Goal: Task Accomplishment & Management: Manage account settings

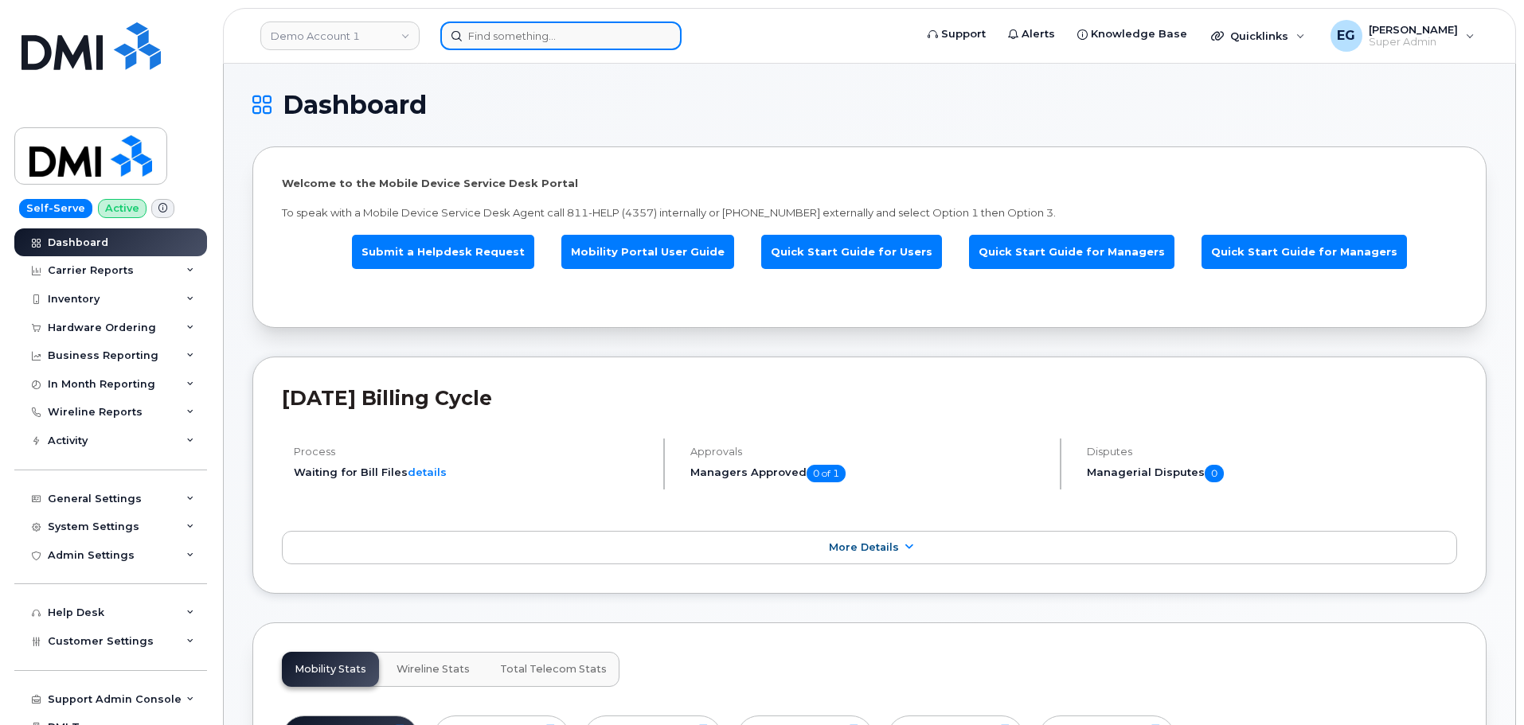
click at [502, 37] on input at bounding box center [560, 36] width 241 height 29
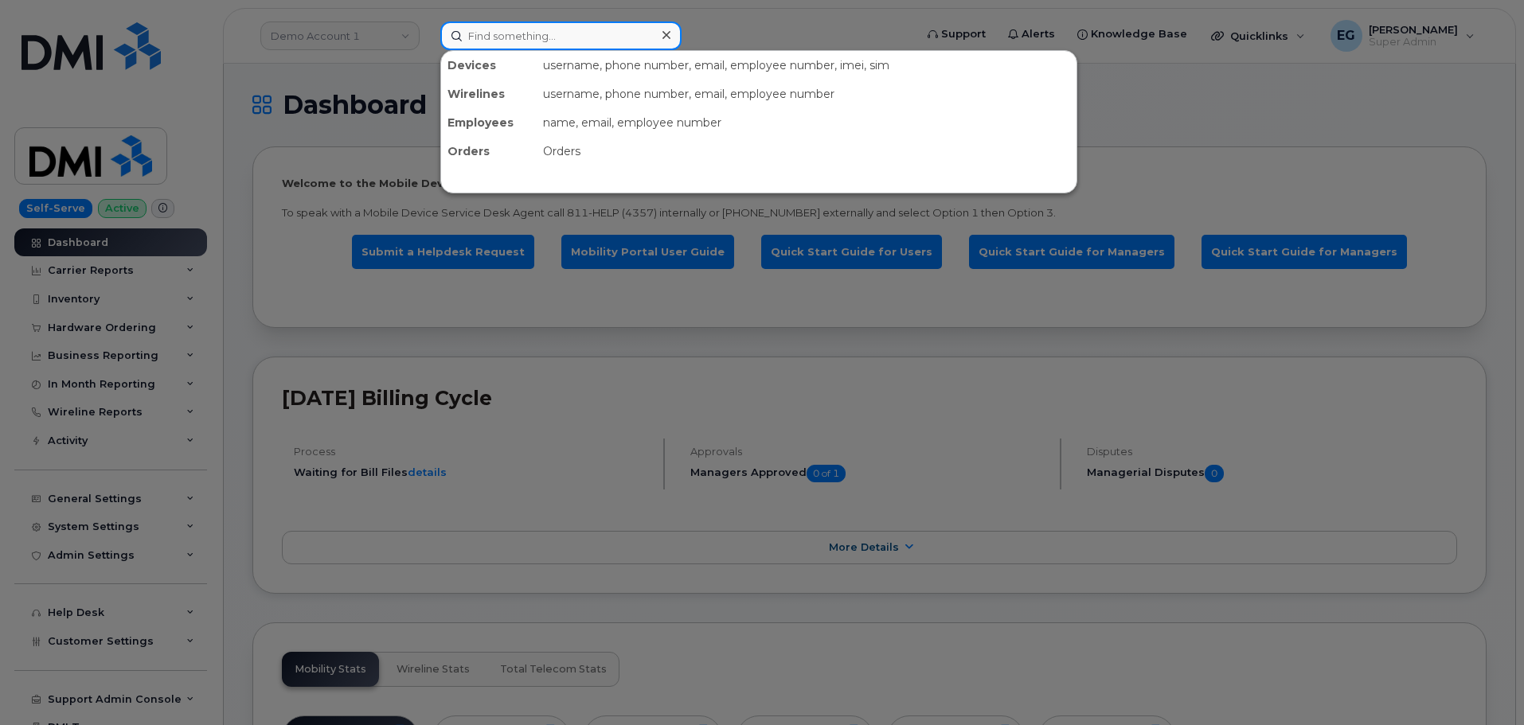
paste input "Jared Lockaby"
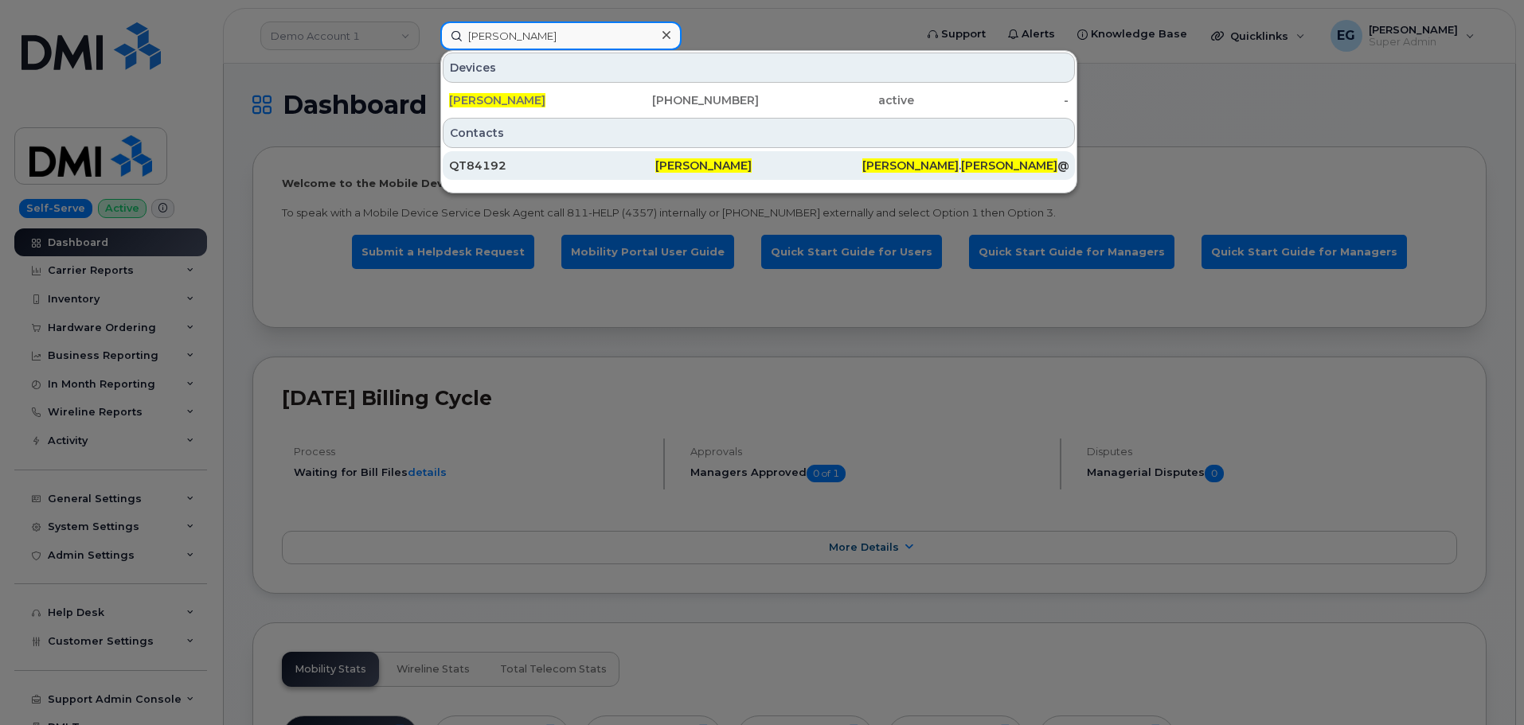
type input "Jared Lockaby"
click at [707, 166] on span "[PERSON_NAME]" at bounding box center [703, 165] width 96 height 14
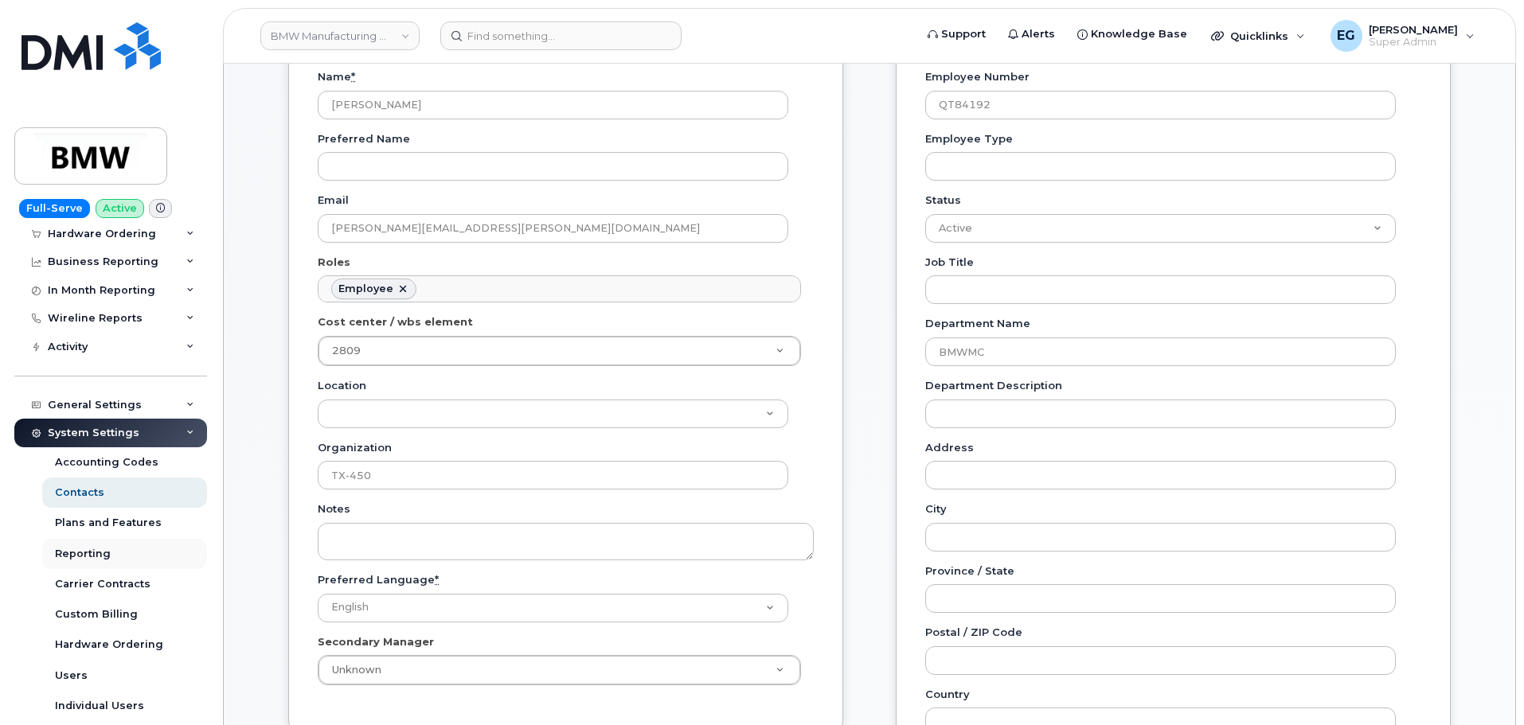
scroll to position [159, 0]
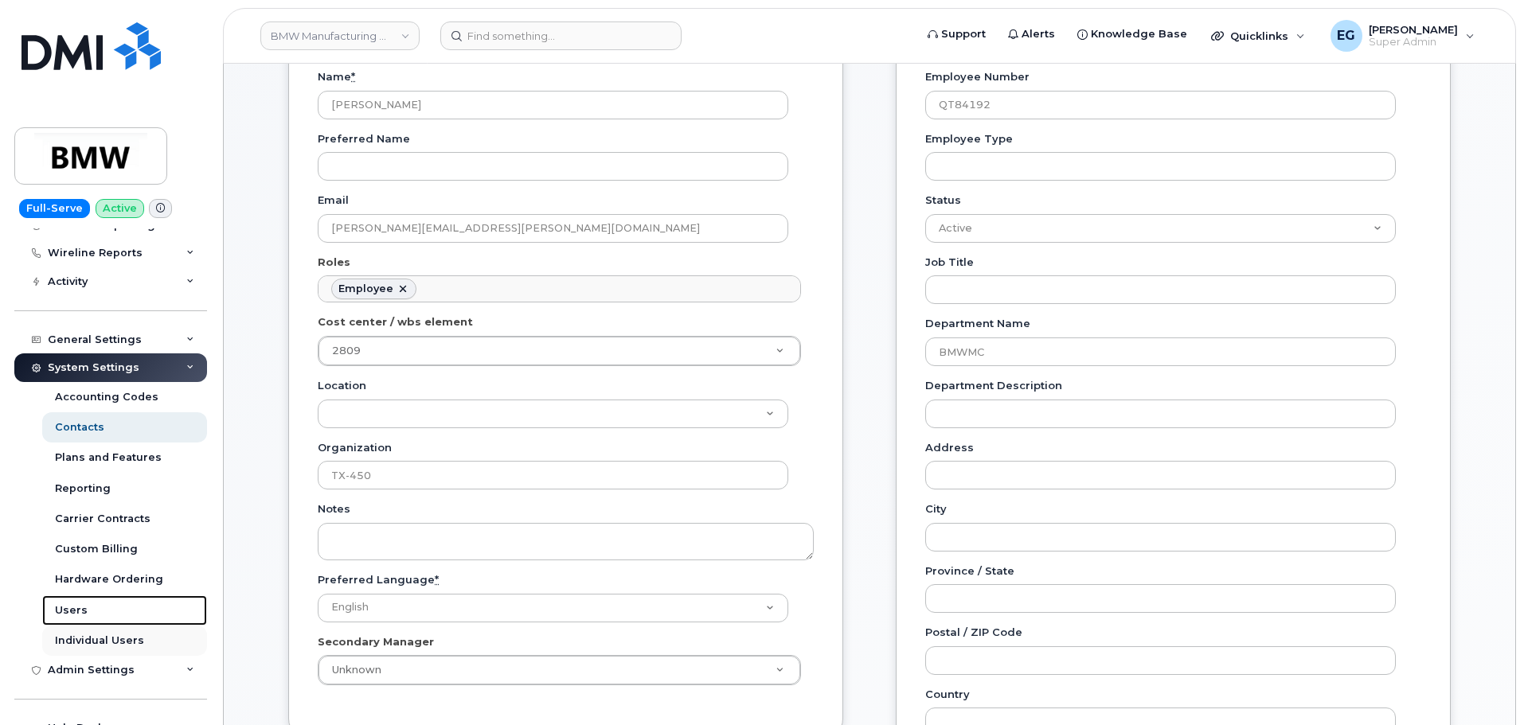
drag, startPoint x: 57, startPoint y: 610, endPoint x: 189, endPoint y: 626, distance: 132.4
click at [57, 611] on div "Users" at bounding box center [71, 611] width 33 height 14
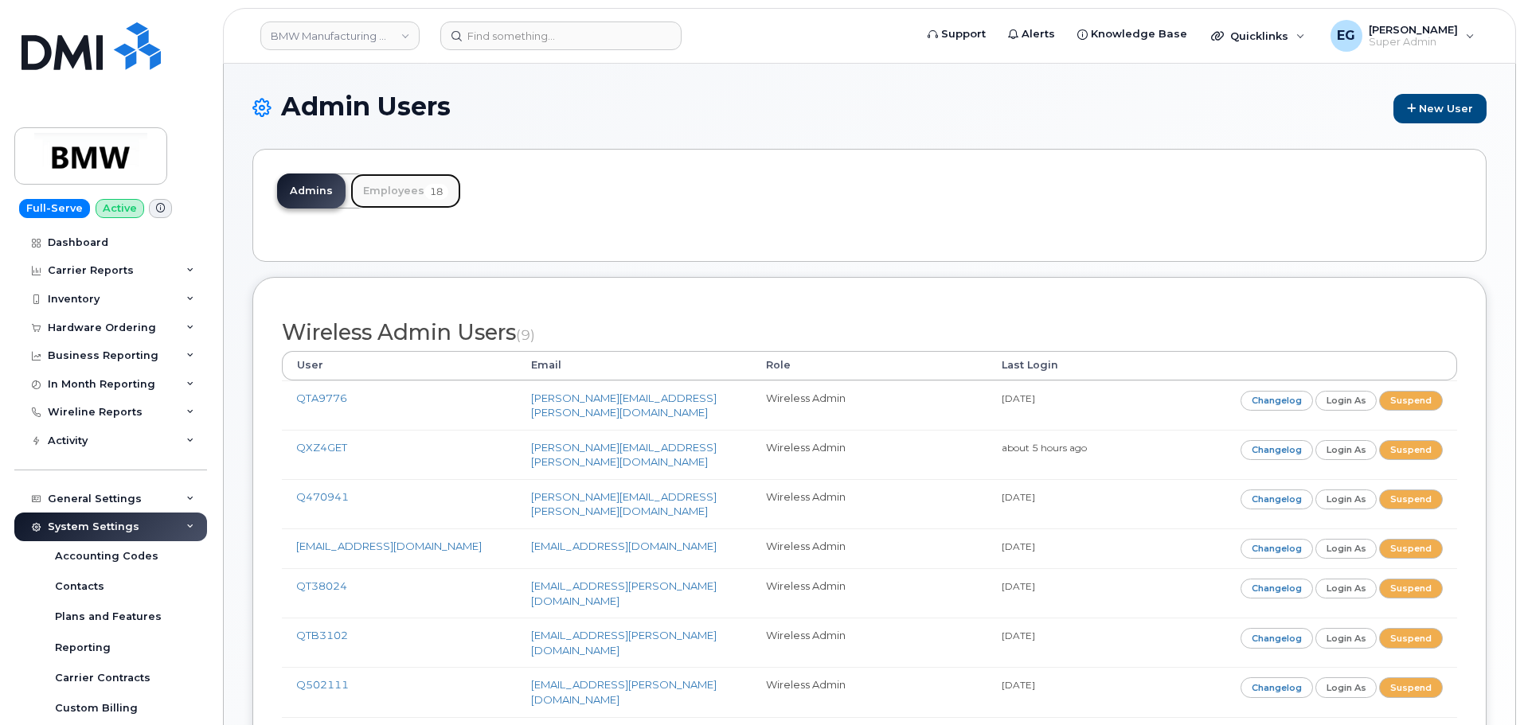
click at [401, 188] on link "Employees 18" at bounding box center [405, 191] width 111 height 35
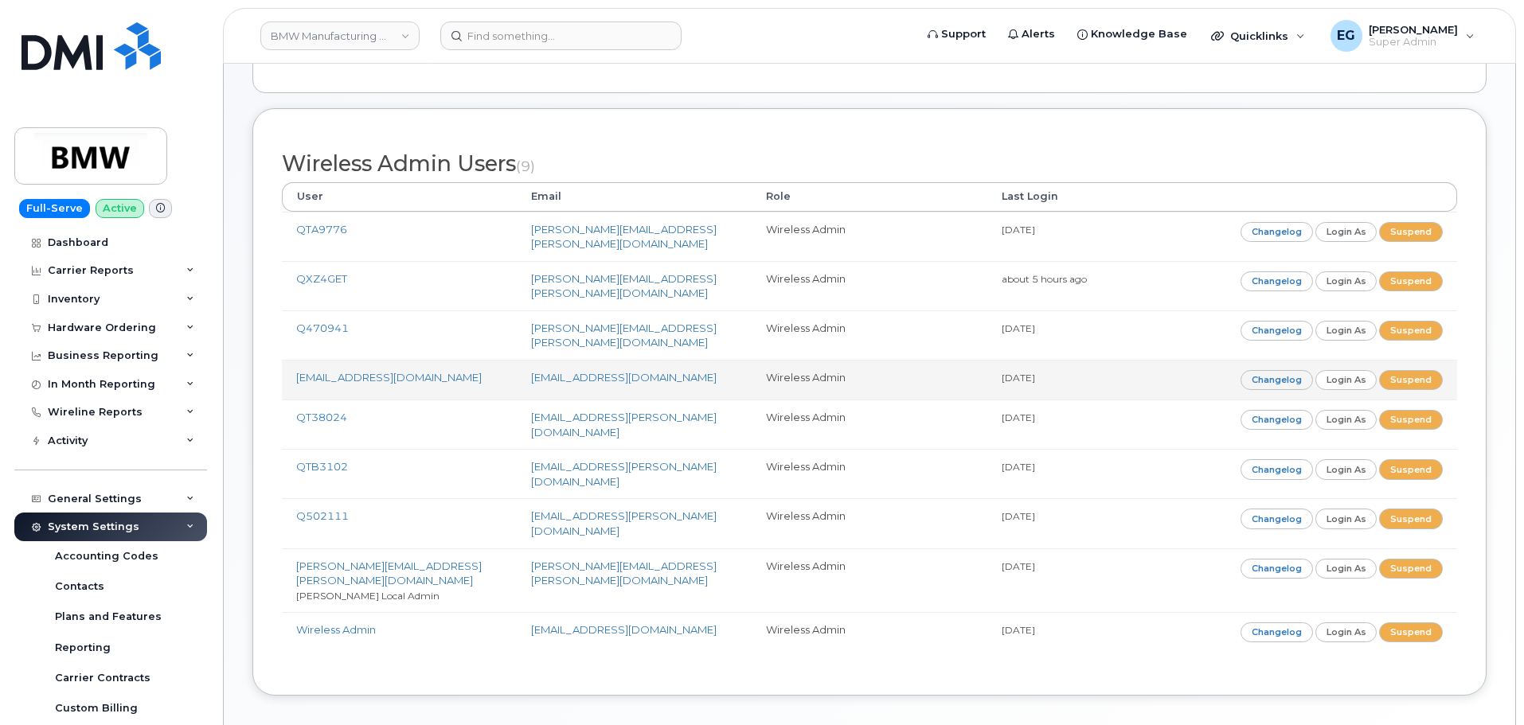
scroll to position [171, 0]
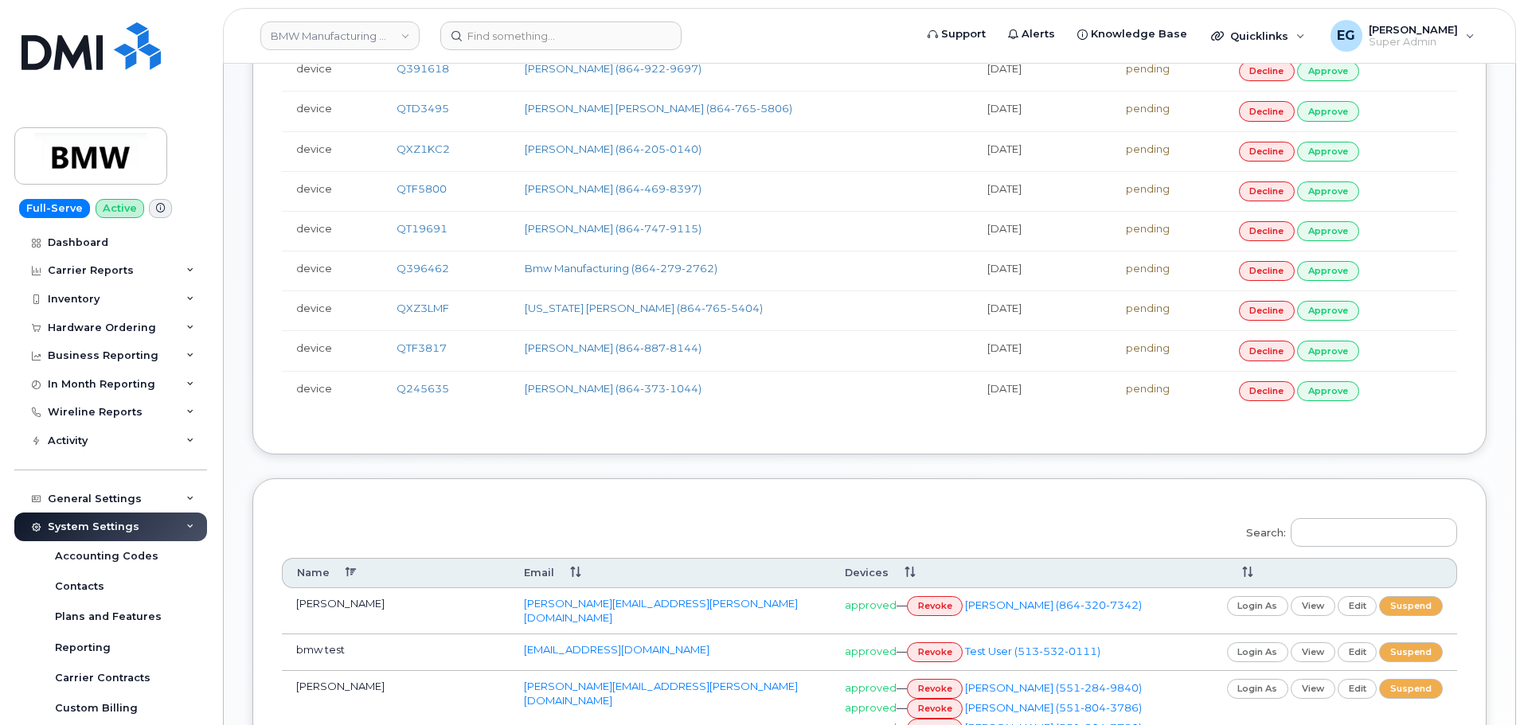
scroll to position [717, 0]
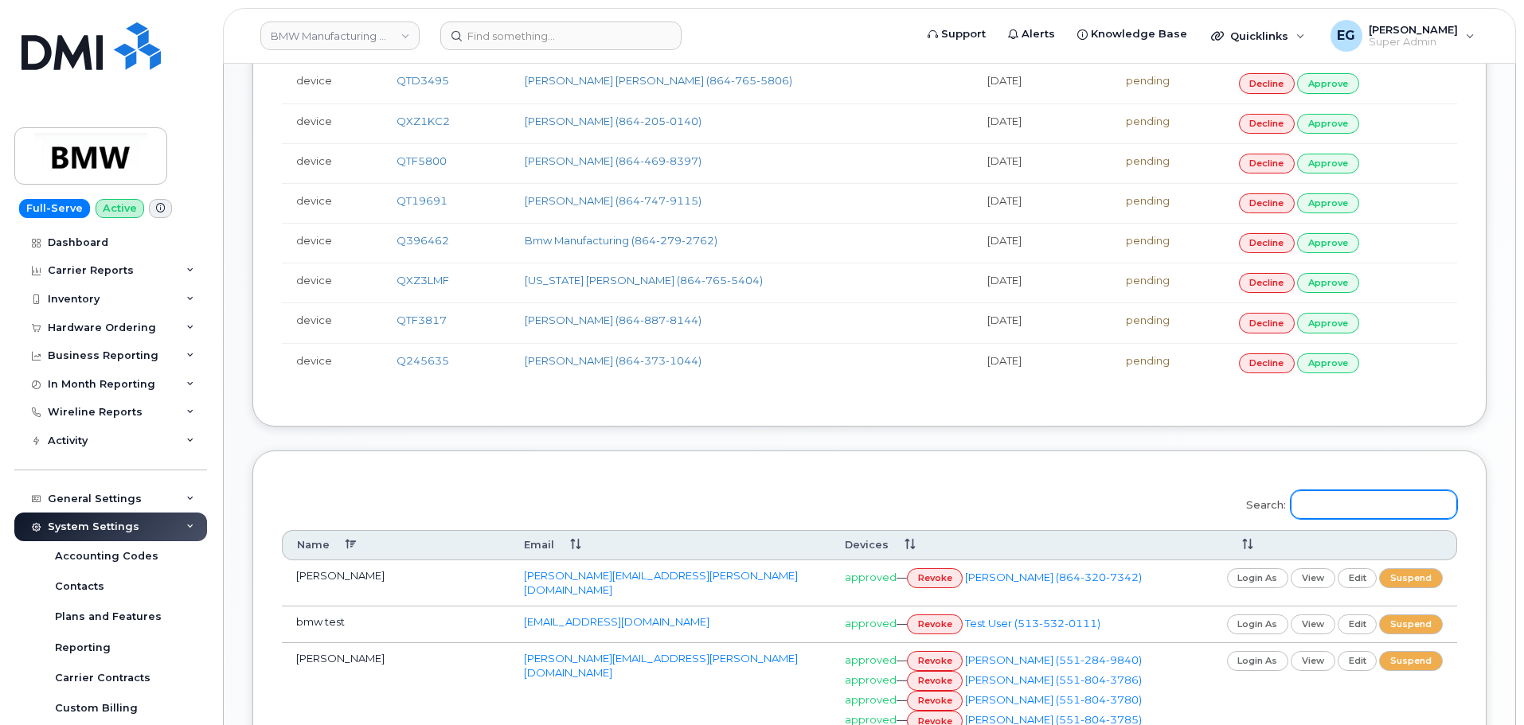
click at [1328, 498] on input "Search:" at bounding box center [1374, 505] width 166 height 29
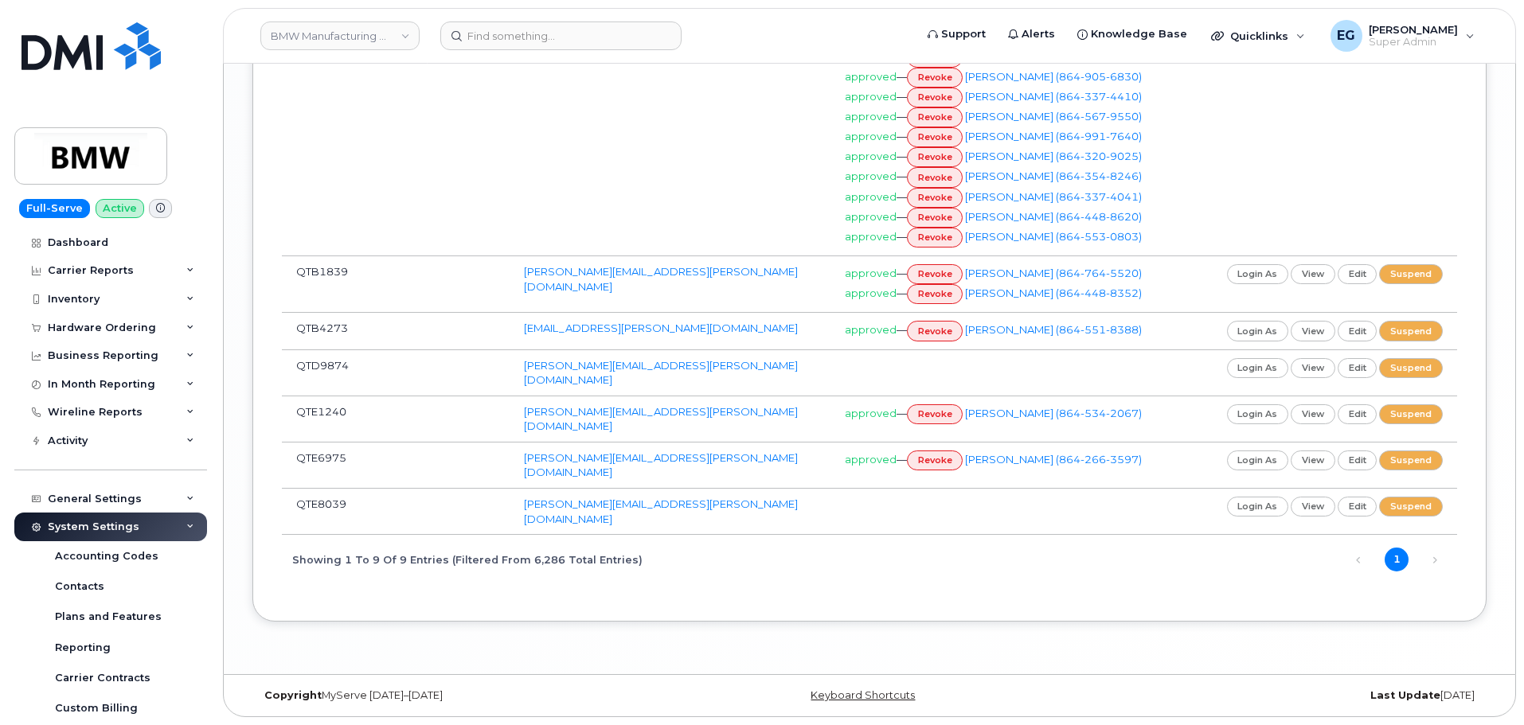
scroll to position [2556, 0]
type input "[PERSON_NAME]"
click at [1435, 562] on link "Next" at bounding box center [1435, 561] width 24 height 24
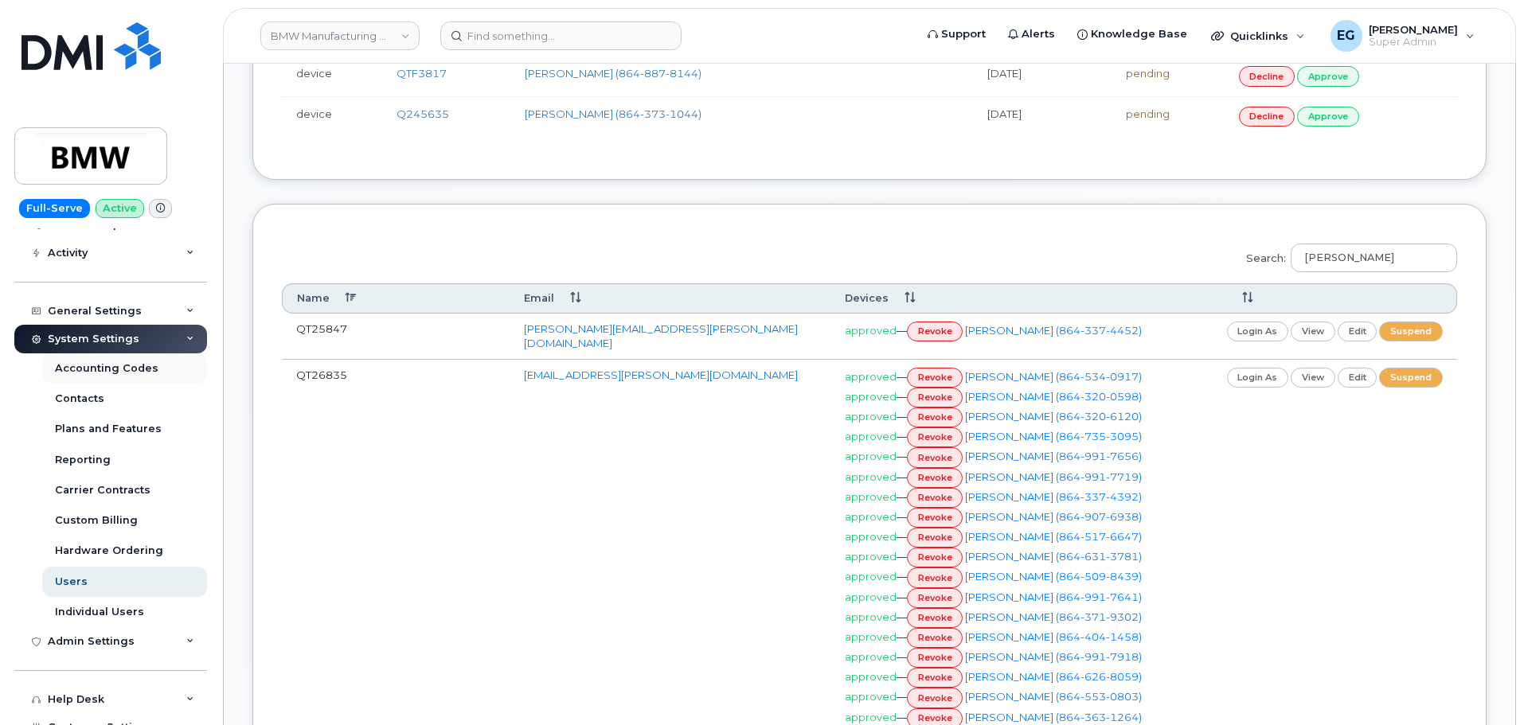
scroll to position [239, 0]
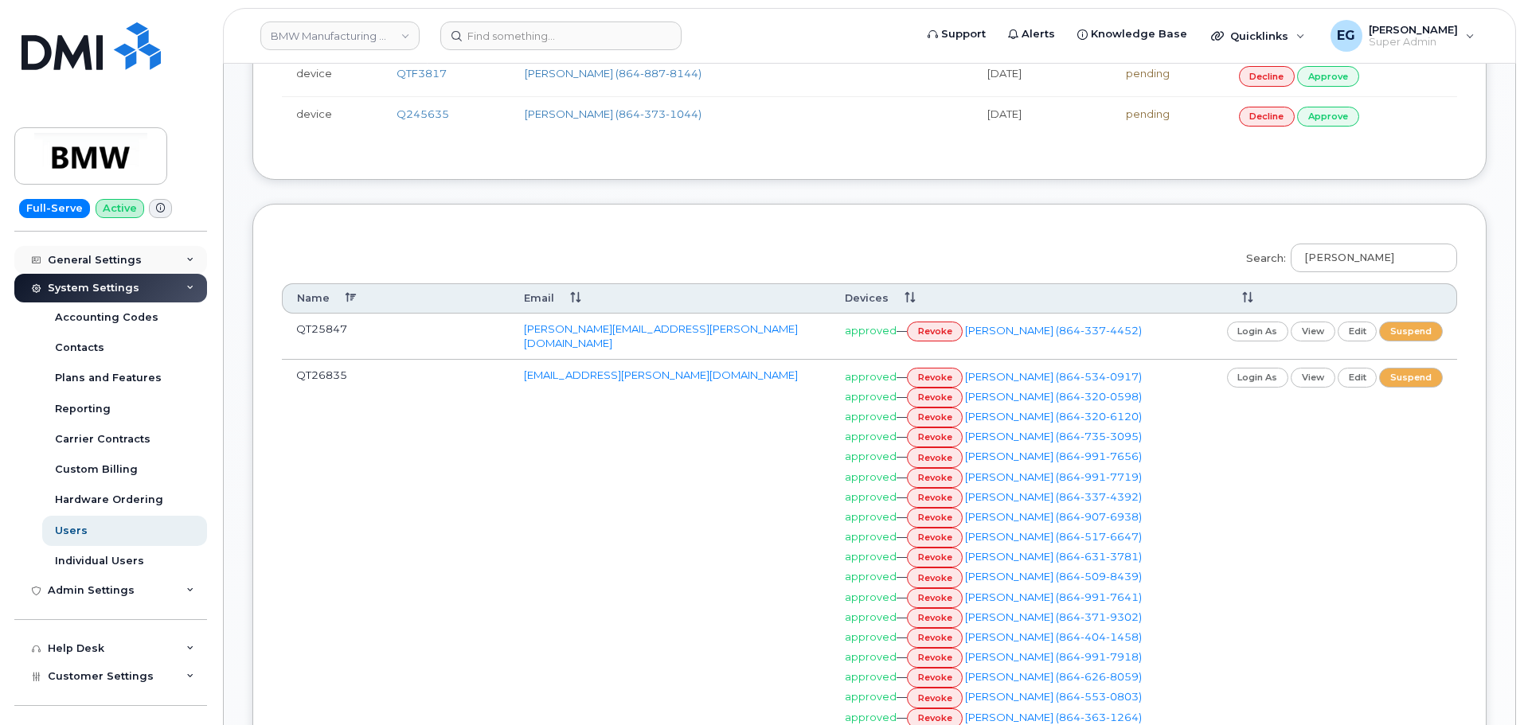
click at [147, 260] on div "General Settings" at bounding box center [110, 260] width 193 height 29
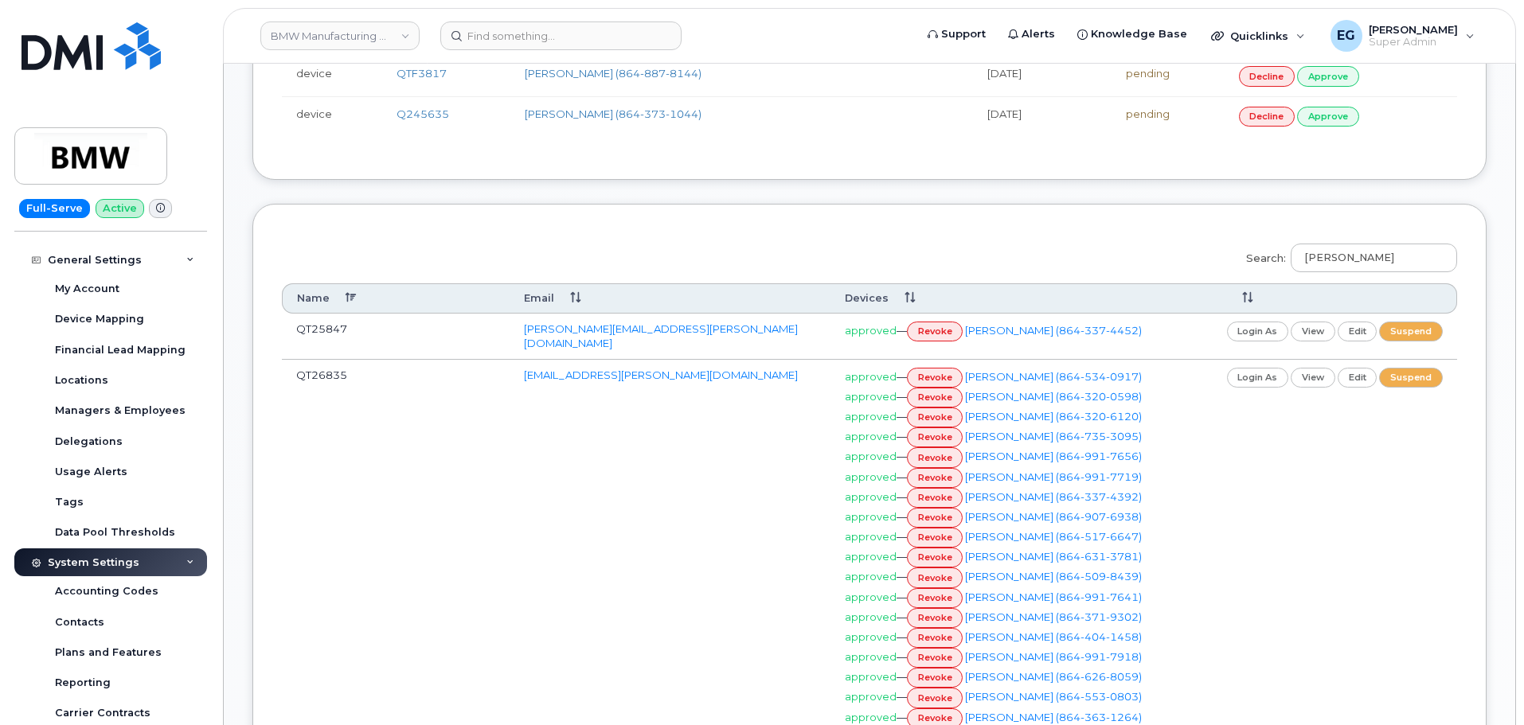
click at [154, 557] on div "System Settings" at bounding box center [110, 563] width 193 height 29
click at [170, 589] on div "Admin Settings" at bounding box center [110, 591] width 193 height 29
click at [127, 417] on div "Managers & Employees" at bounding box center [120, 411] width 131 height 14
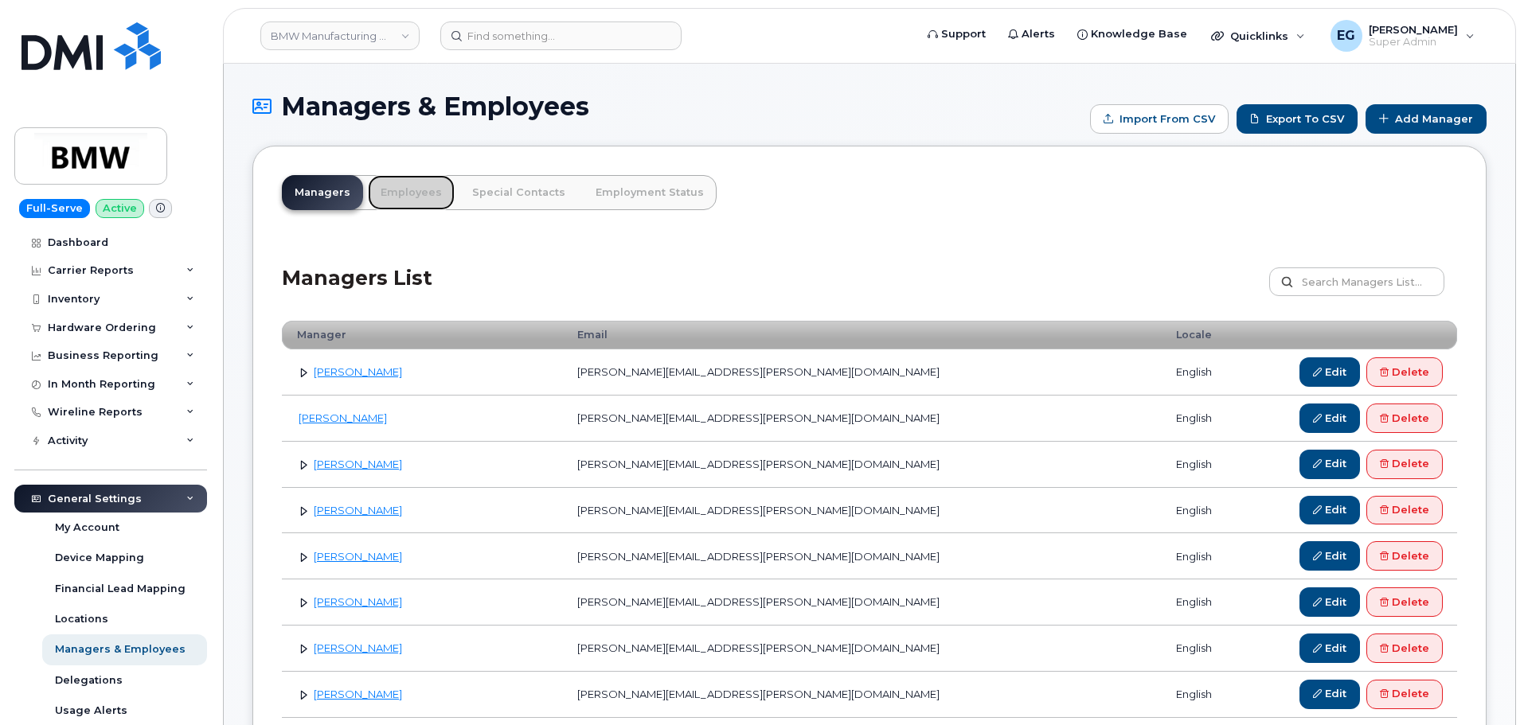
click at [410, 194] on link "Employees" at bounding box center [411, 192] width 87 height 35
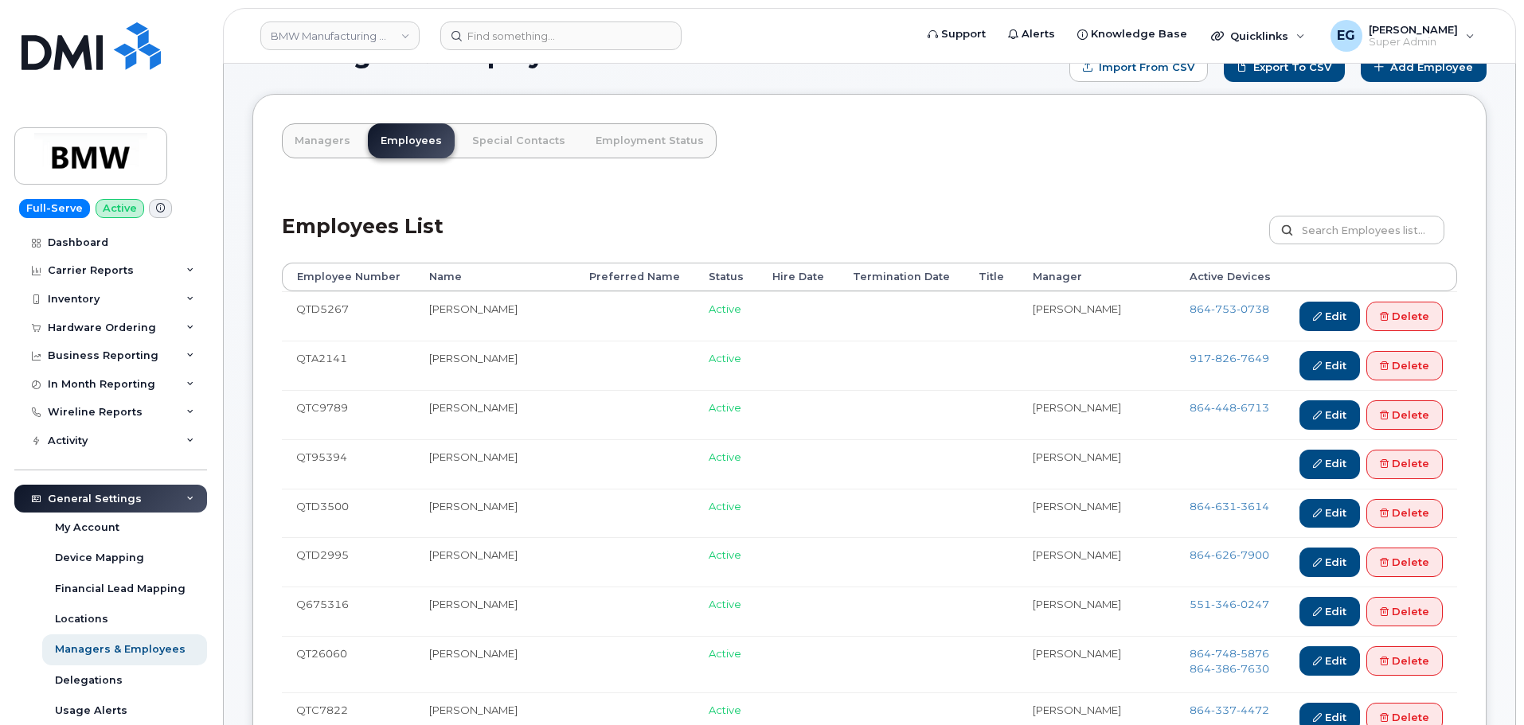
scroll to position [80, 0]
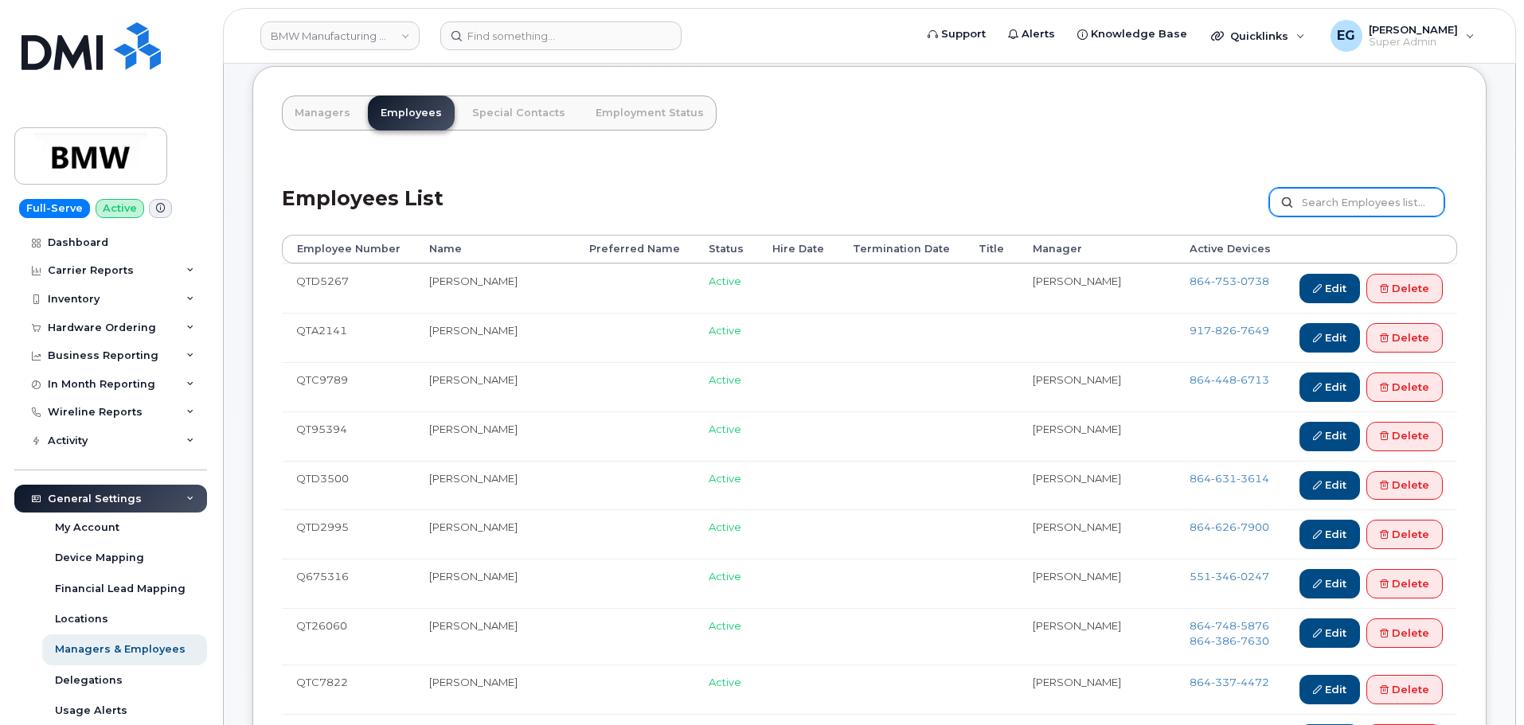
click at [1337, 203] on input "text" at bounding box center [1356, 202] width 175 height 29
click at [1337, 205] on input "[PERSON_NAME]" at bounding box center [1356, 202] width 175 height 29
type input "[PERSON_NAME]"
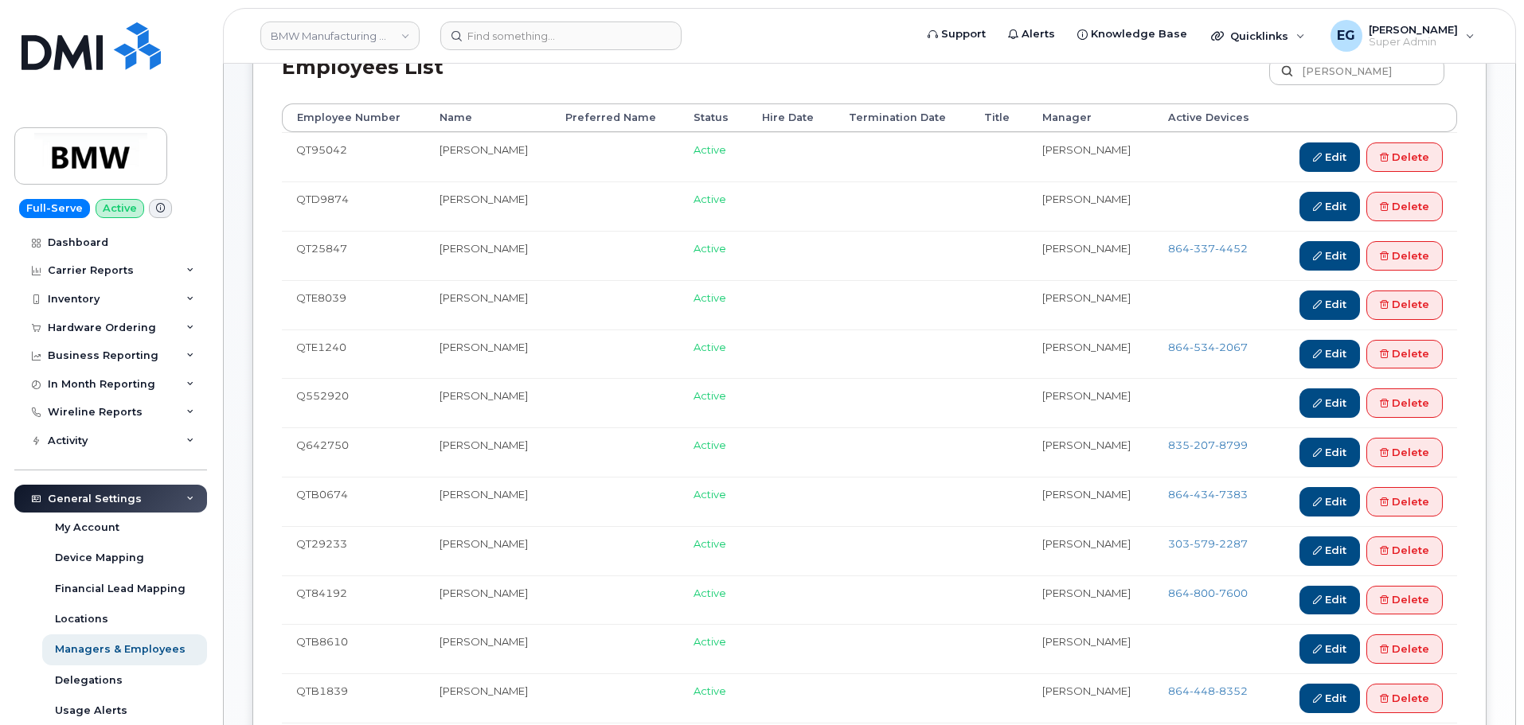
scroll to position [239, 0]
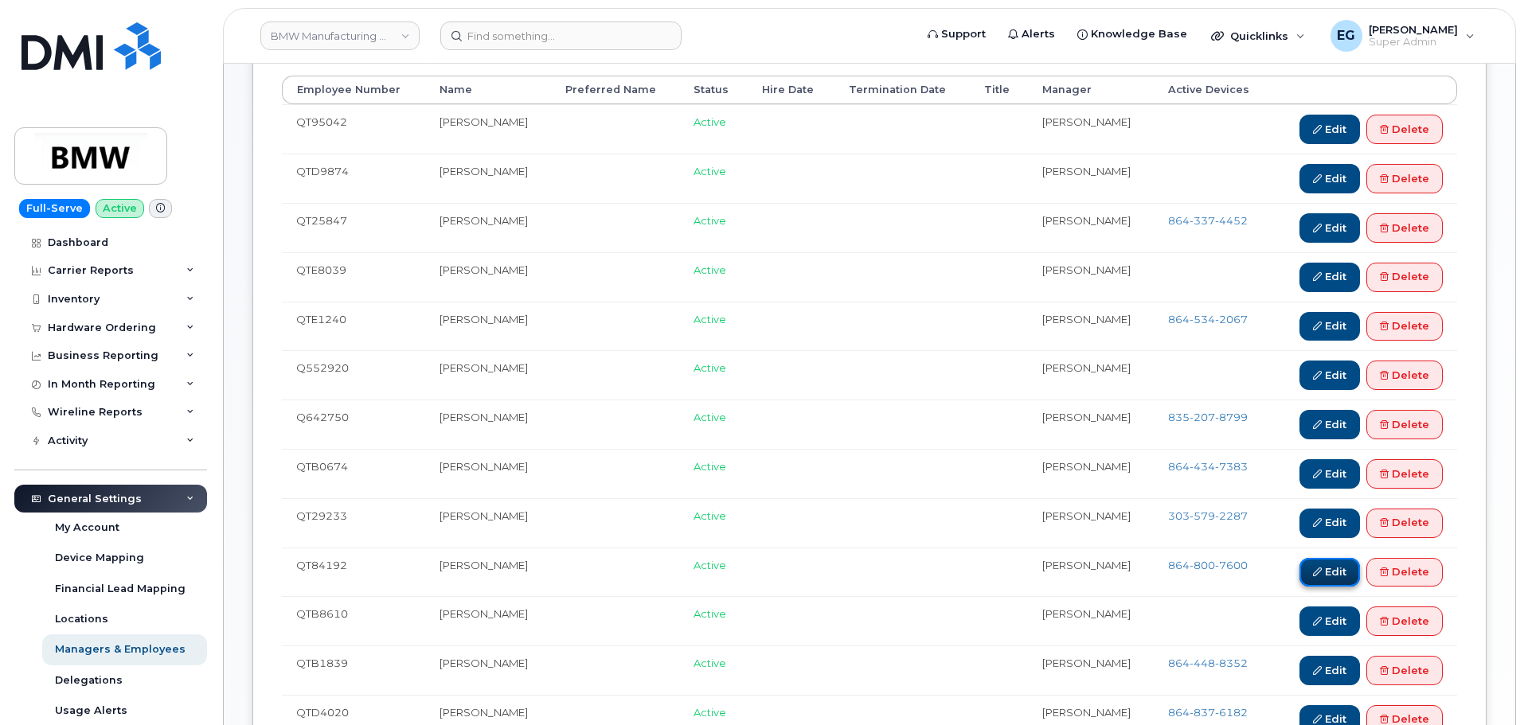
click at [1329, 574] on link "Edit" at bounding box center [1330, 572] width 61 height 29
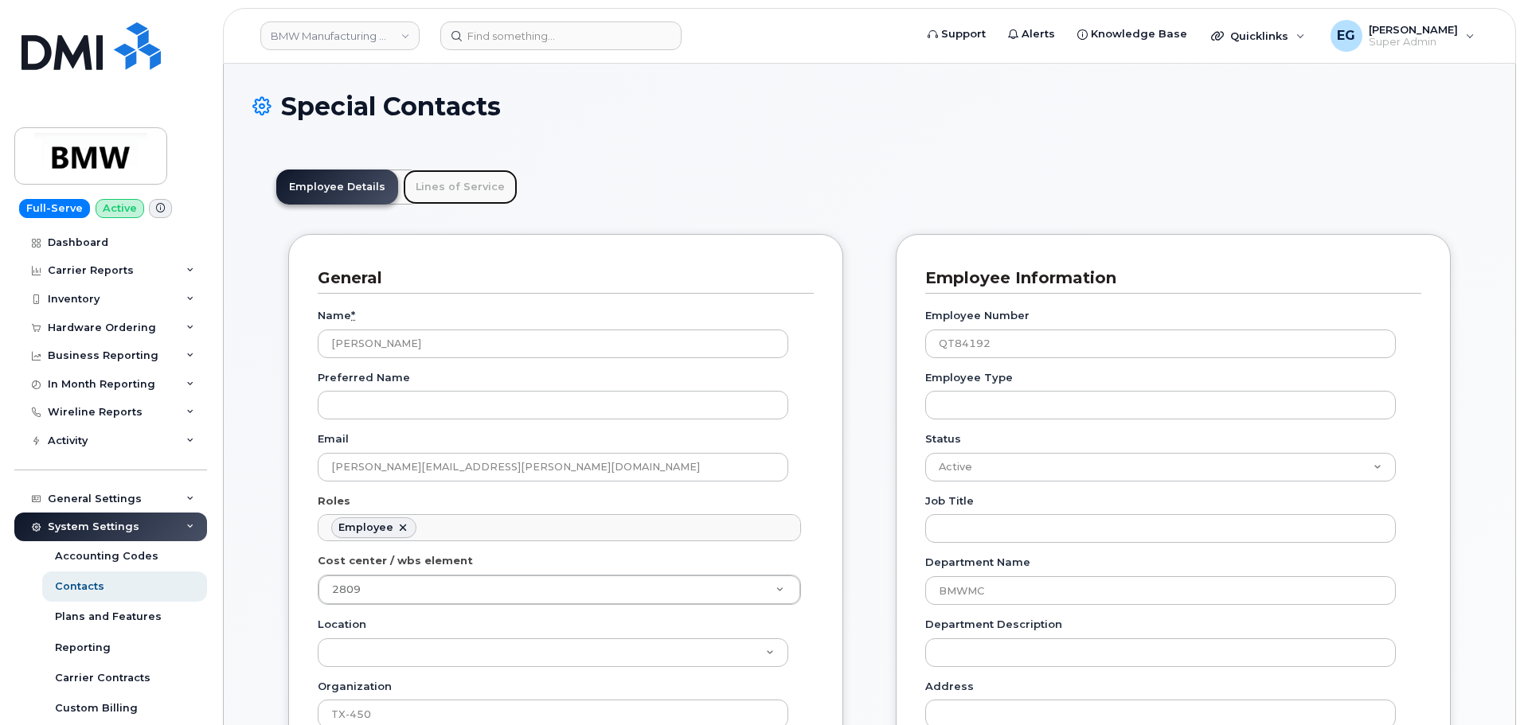
click at [434, 184] on link "Lines of Service" at bounding box center [460, 187] width 115 height 35
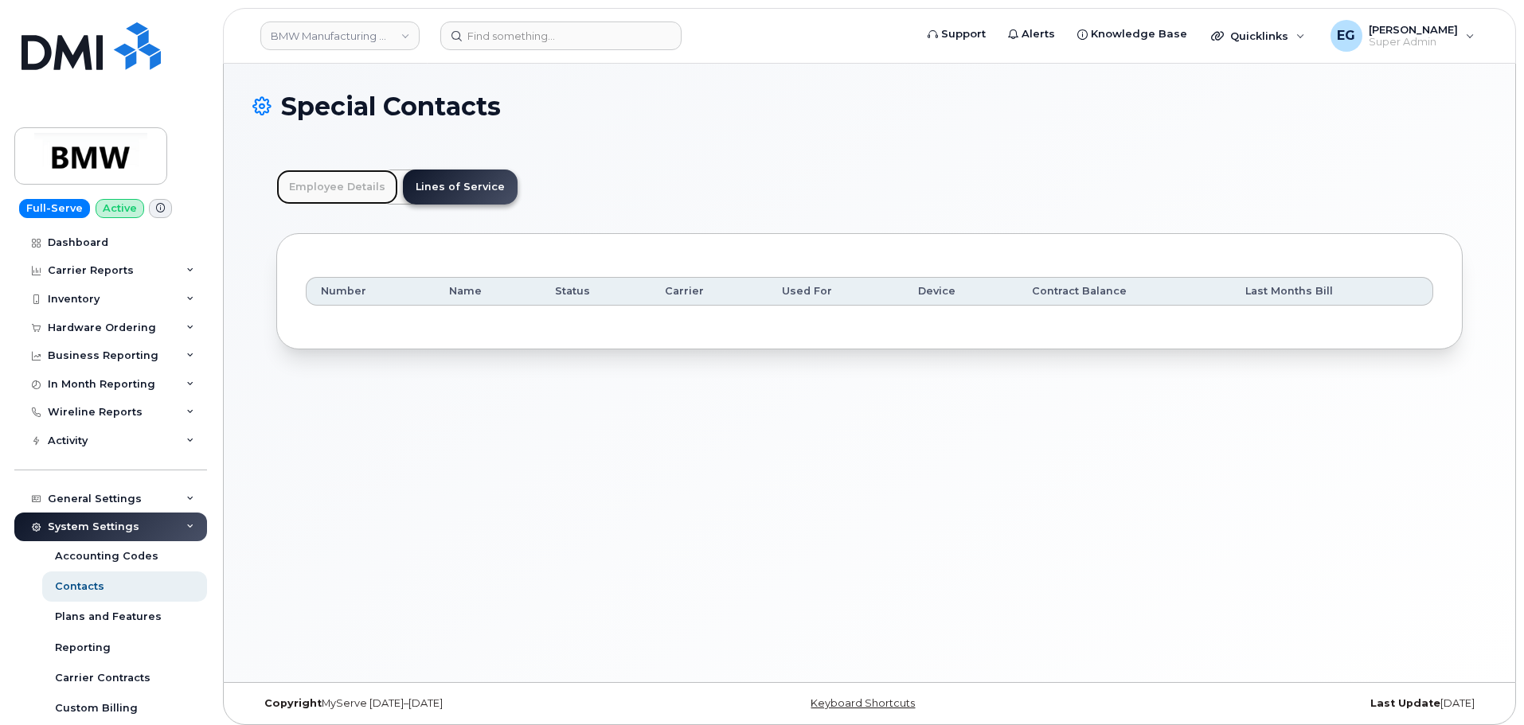
click at [341, 193] on link "Employee Details" at bounding box center [337, 187] width 122 height 35
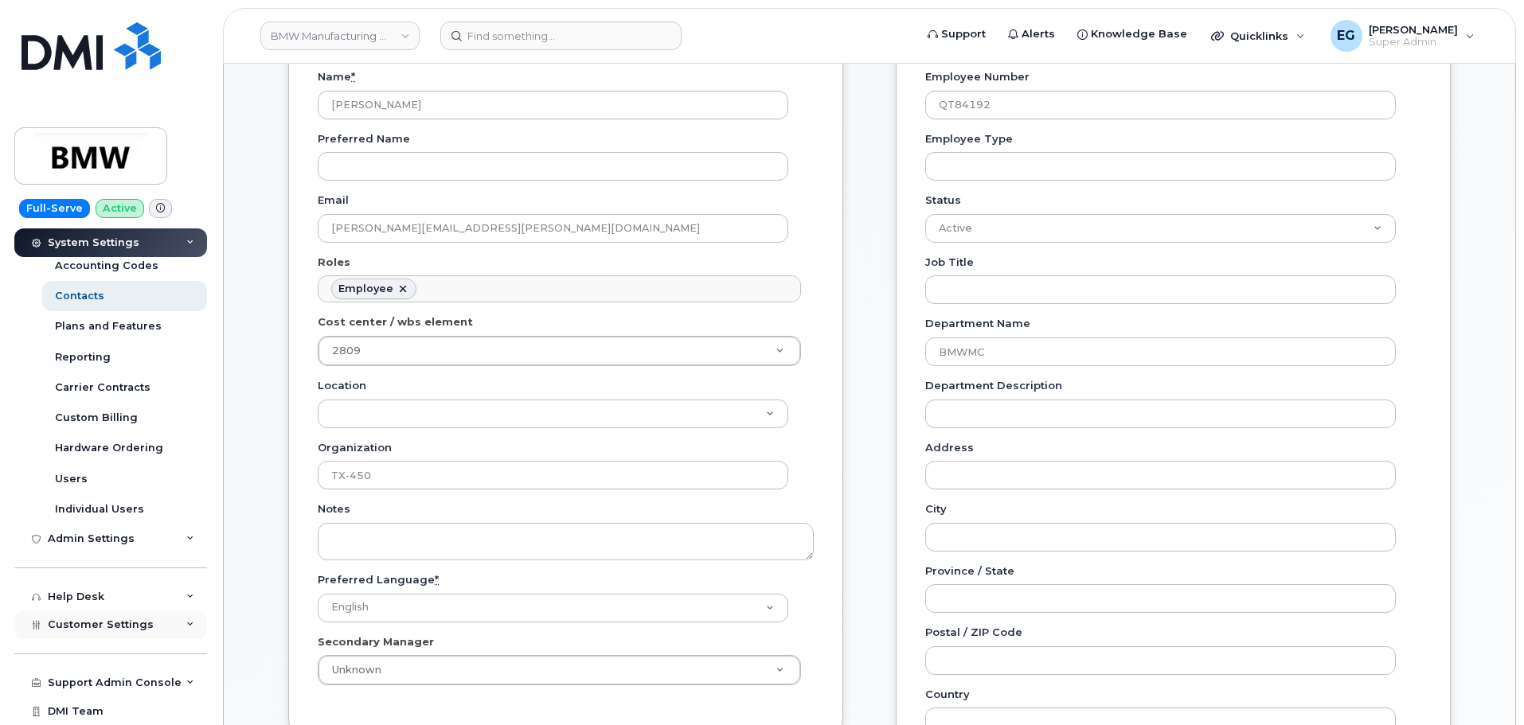
scroll to position [319, 0]
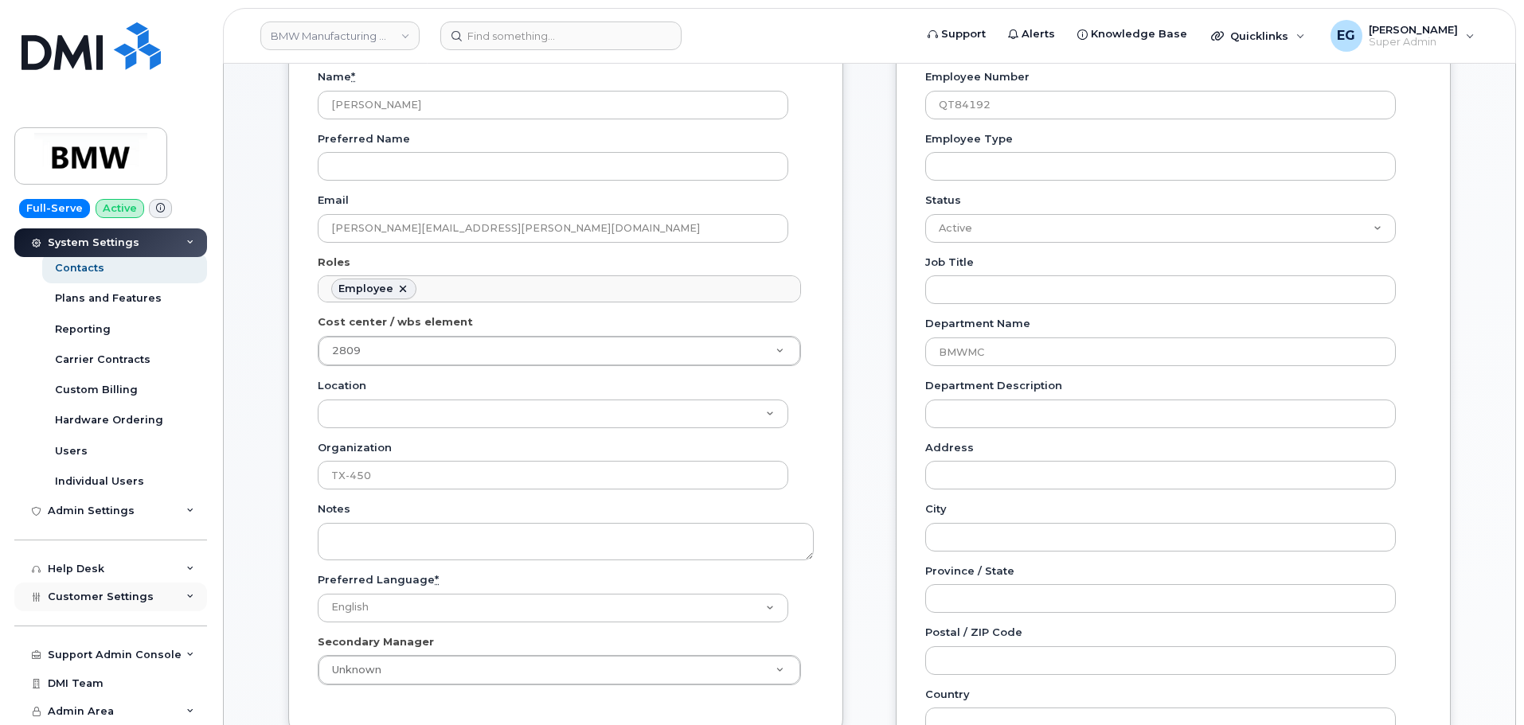
click at [108, 597] on span "Customer Settings" at bounding box center [101, 597] width 106 height 12
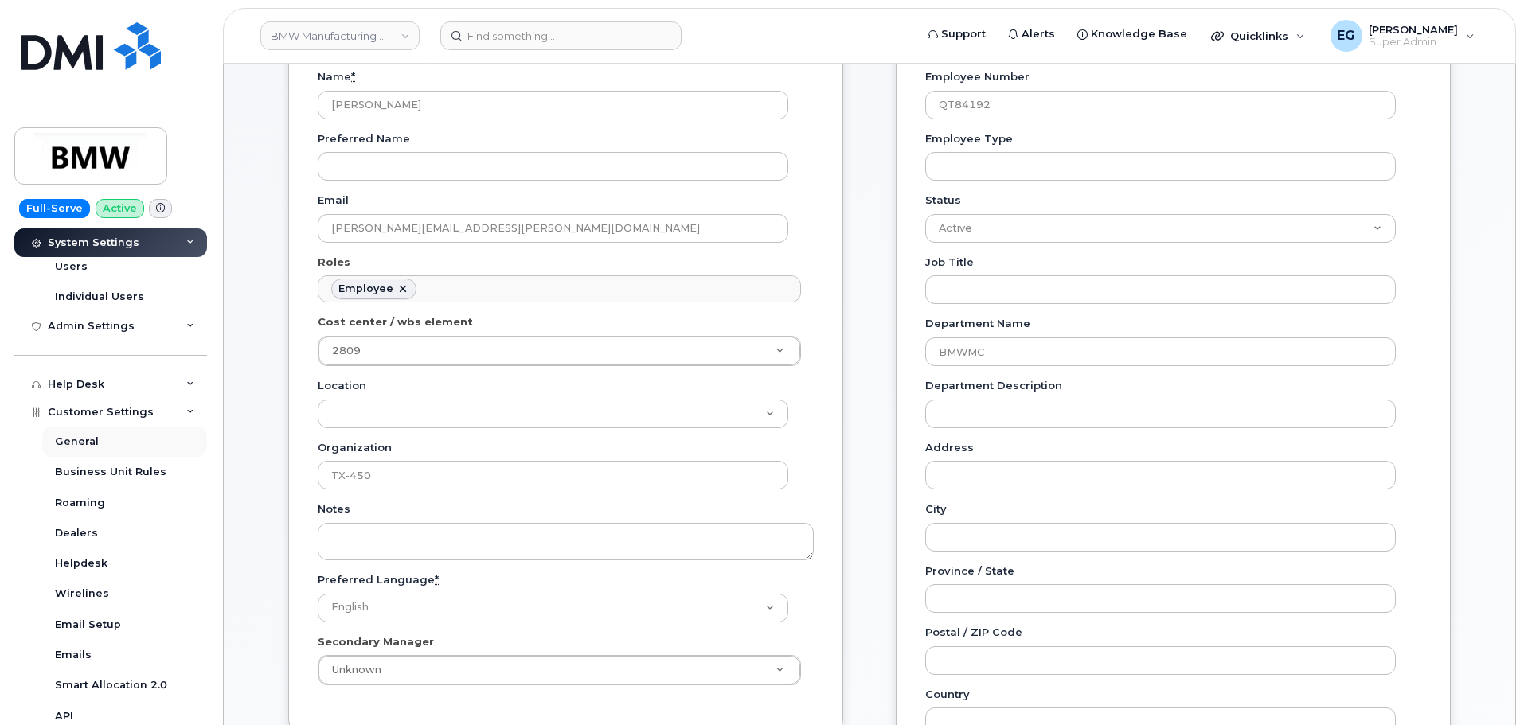
scroll to position [478, 0]
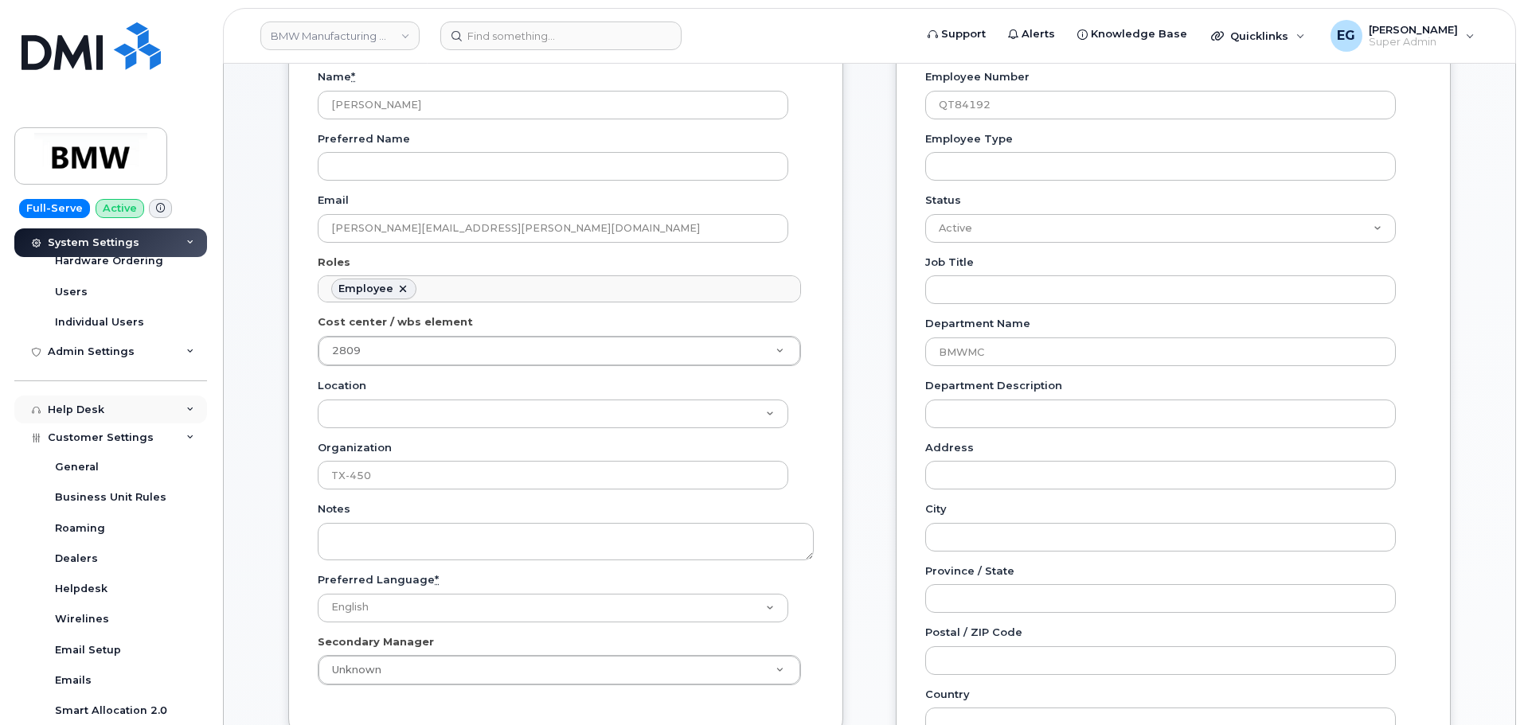
click at [135, 408] on div "Help Desk" at bounding box center [110, 410] width 193 height 29
click at [176, 349] on div "Admin Settings" at bounding box center [110, 352] width 193 height 29
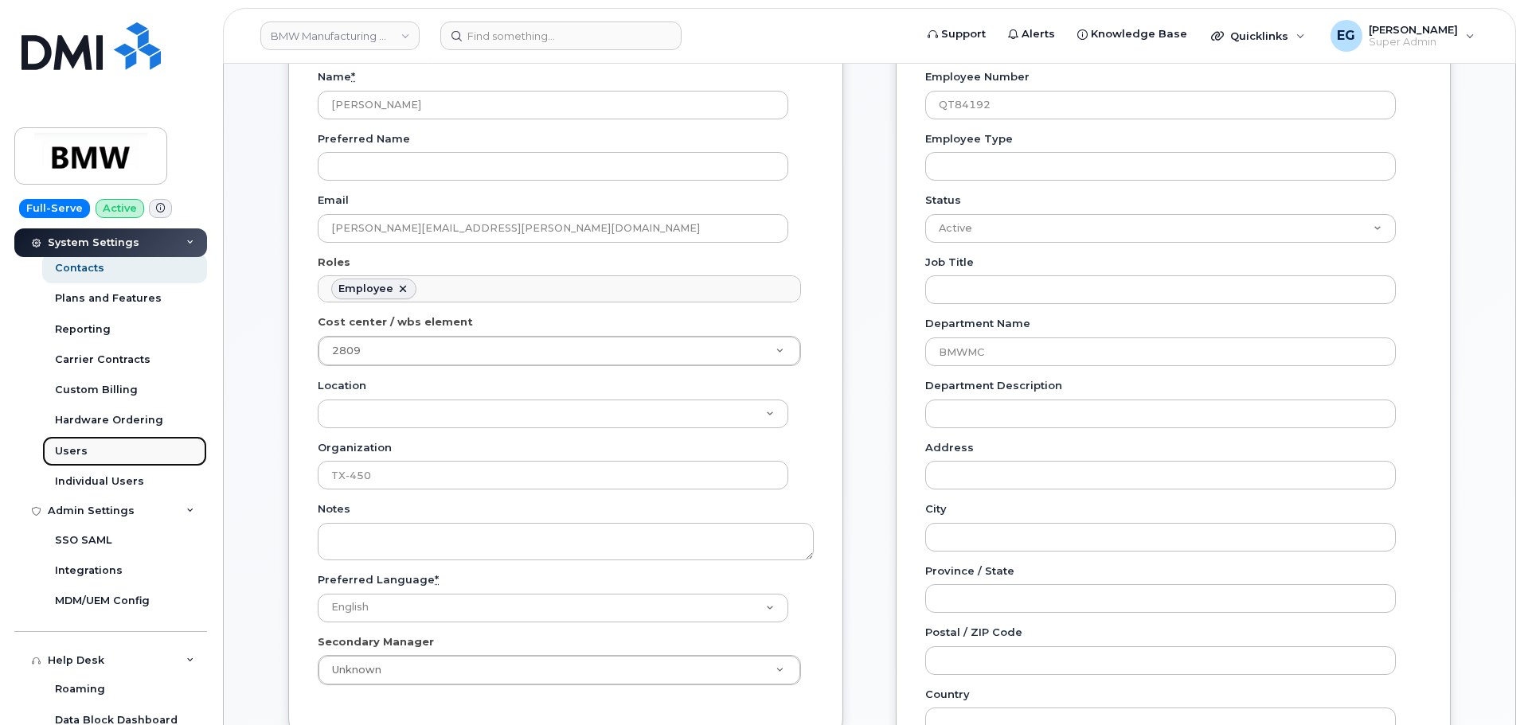
click at [72, 446] on div "Users" at bounding box center [71, 451] width 33 height 14
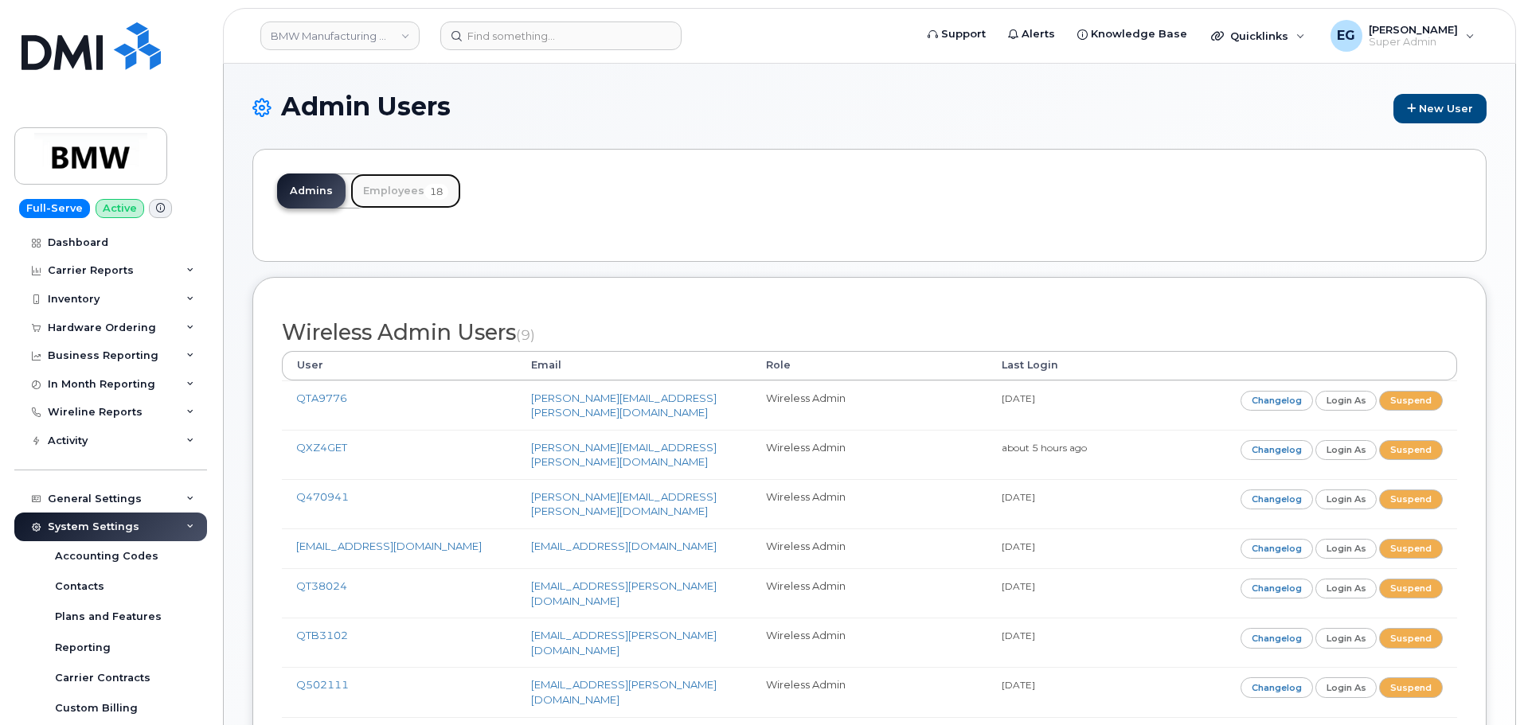
click at [399, 193] on link "Employees 18" at bounding box center [405, 191] width 111 height 35
